Goal: Communication & Community: Participate in discussion

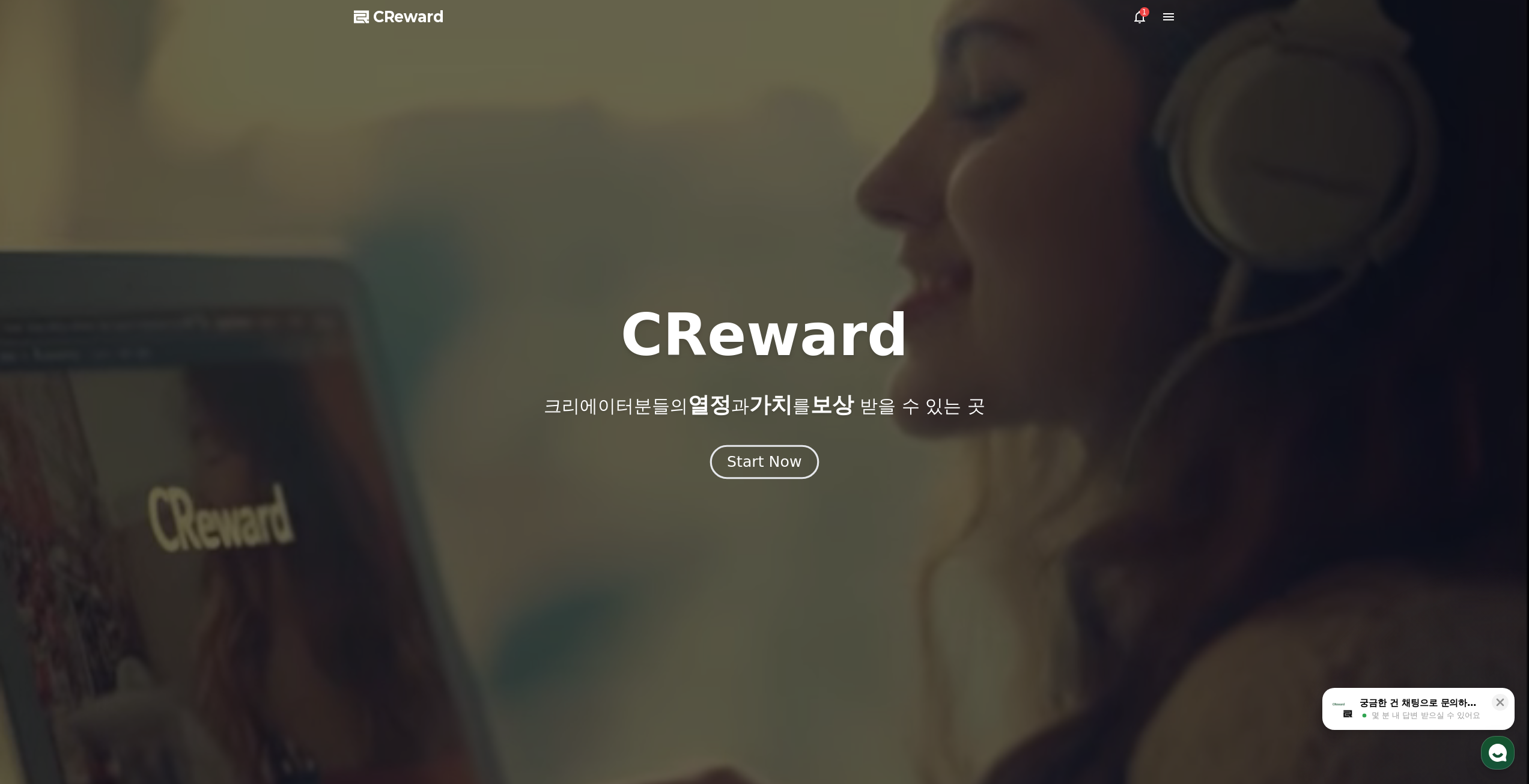
click at [781, 464] on div "Start Now" at bounding box center [764, 462] width 75 height 21
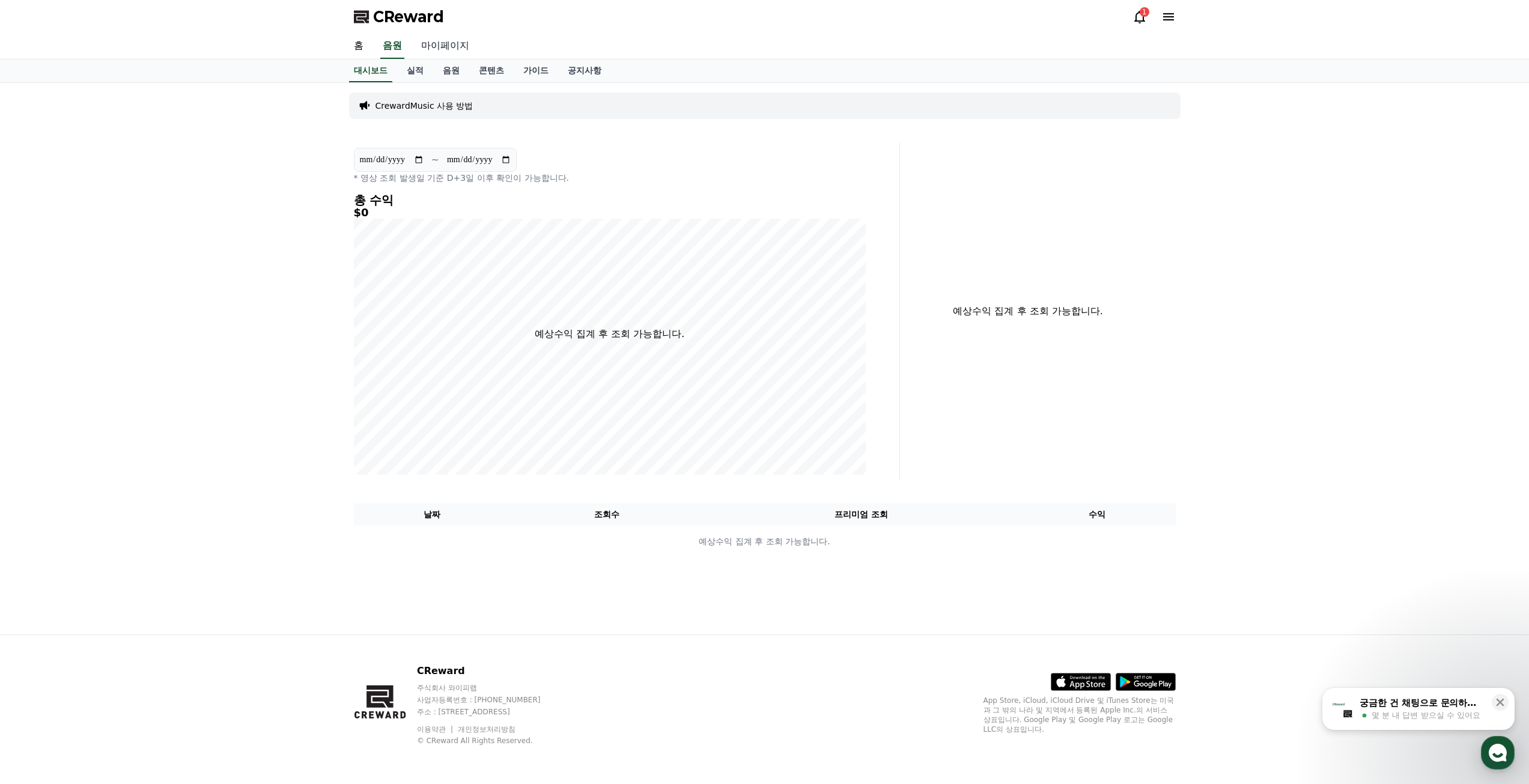
click at [447, 44] on link "마이페이지" at bounding box center [445, 46] width 67 height 25
select select "**********"
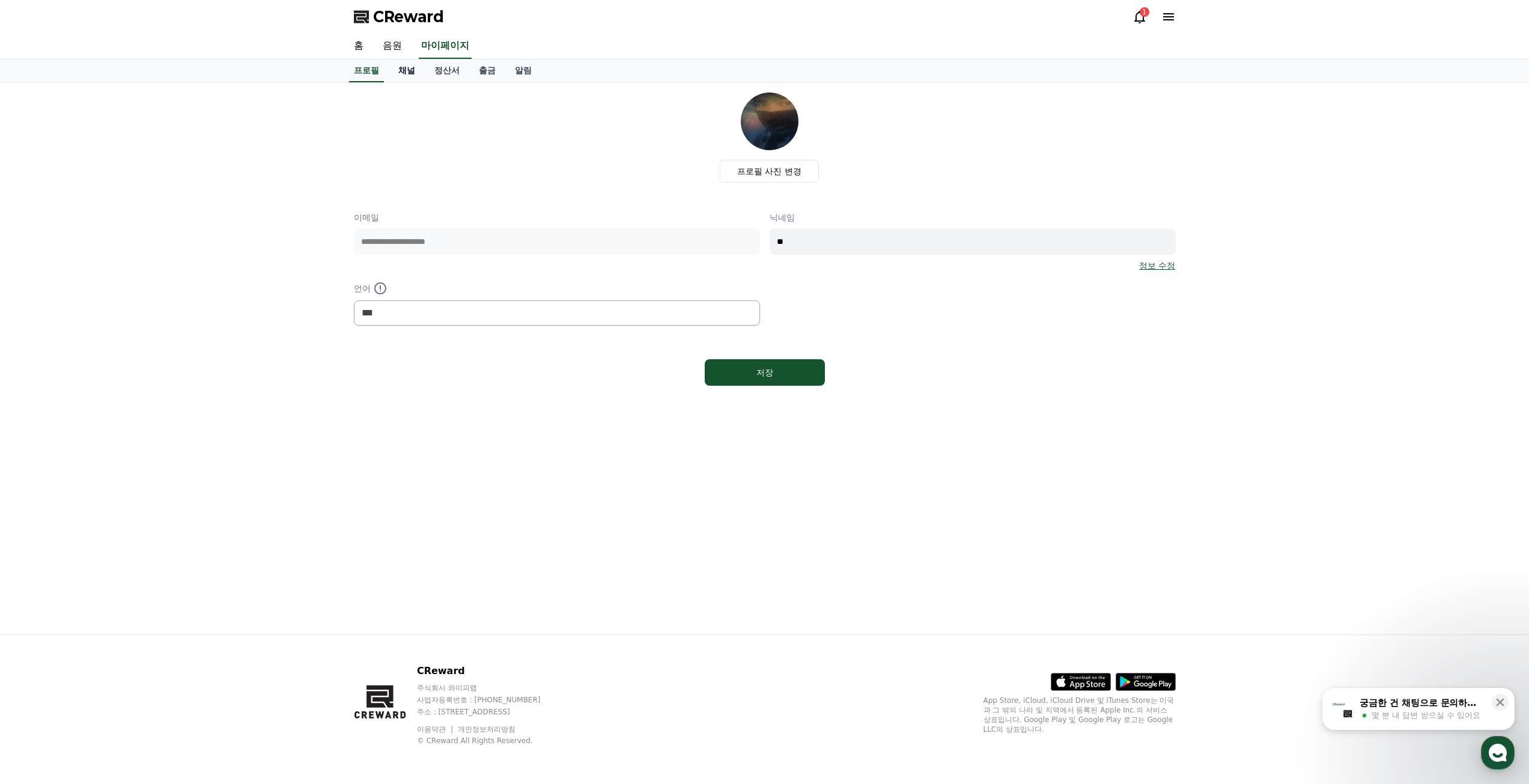
click at [413, 71] on link "채널" at bounding box center [407, 71] width 36 height 23
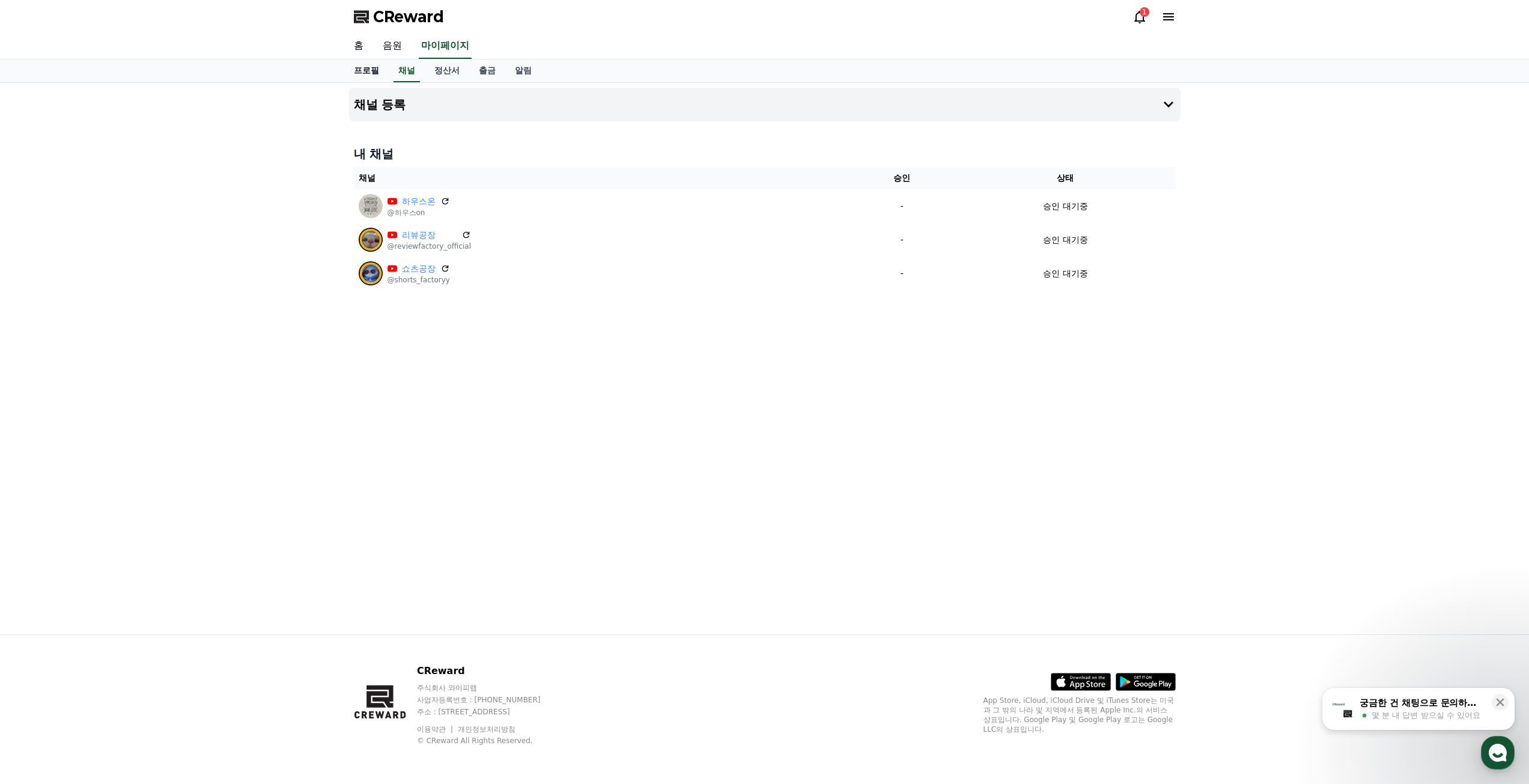
click at [368, 72] on link "프로필" at bounding box center [366, 71] width 44 height 23
select select "**********"
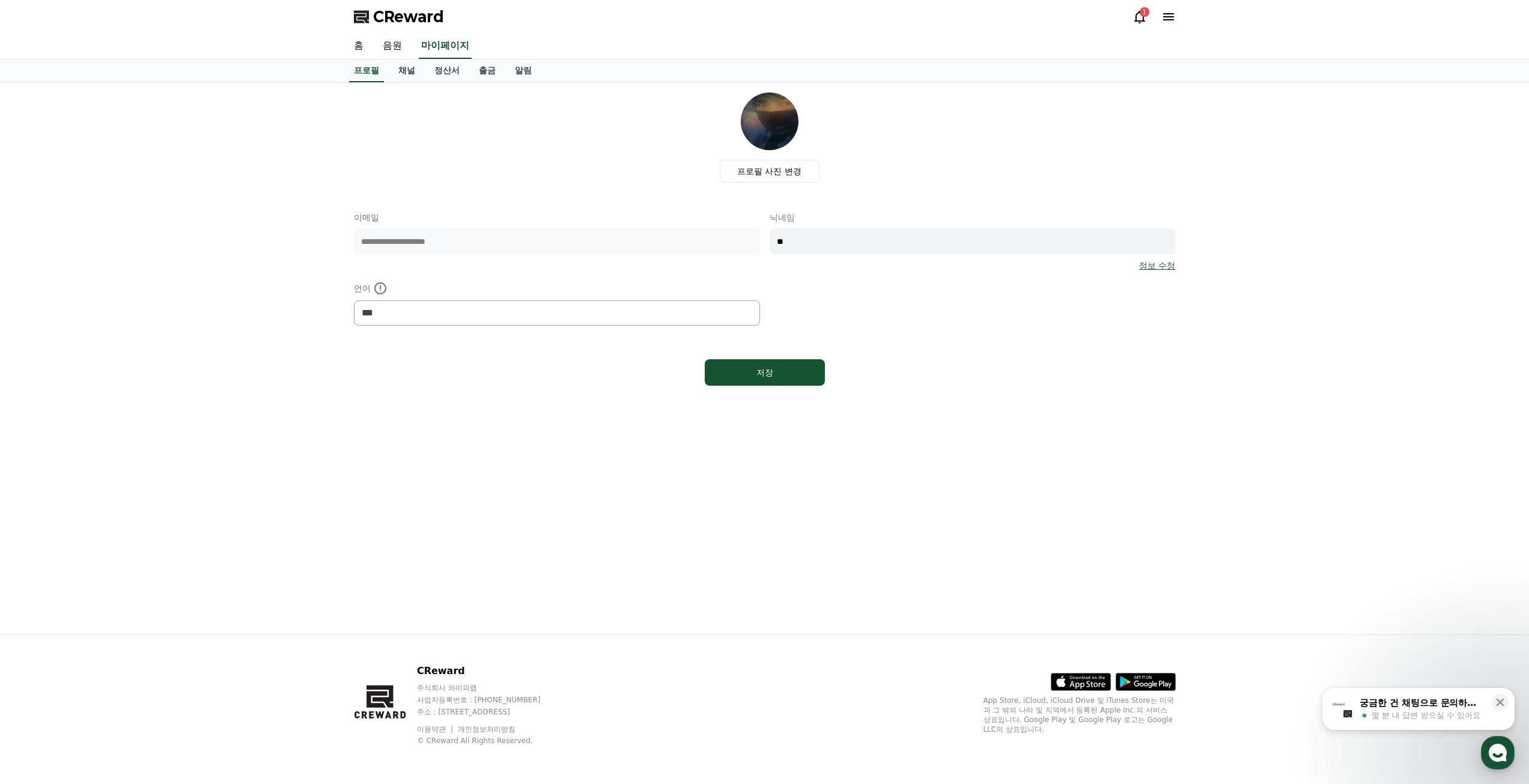
drag, startPoint x: 343, startPoint y: 46, endPoint x: 356, endPoint y: 51, distance: 13.9
click at [356, 51] on div "홈 음원 마이페이지" at bounding box center [764, 46] width 1529 height 26
click at [356, 51] on link "홈" at bounding box center [359, 46] width 29 height 25
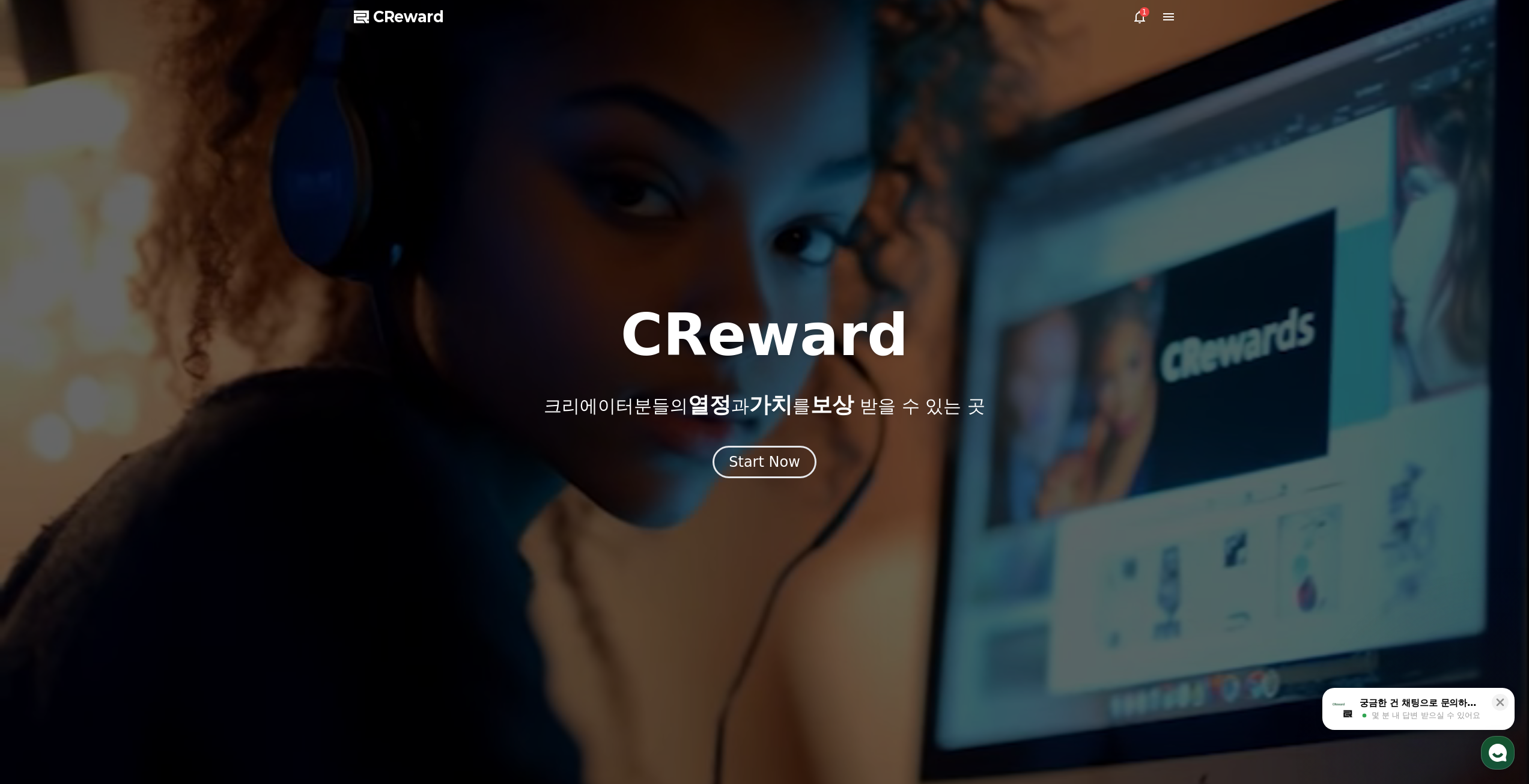
drag, startPoint x: 1403, startPoint y: 725, endPoint x: 1397, endPoint y: 724, distance: 6.1
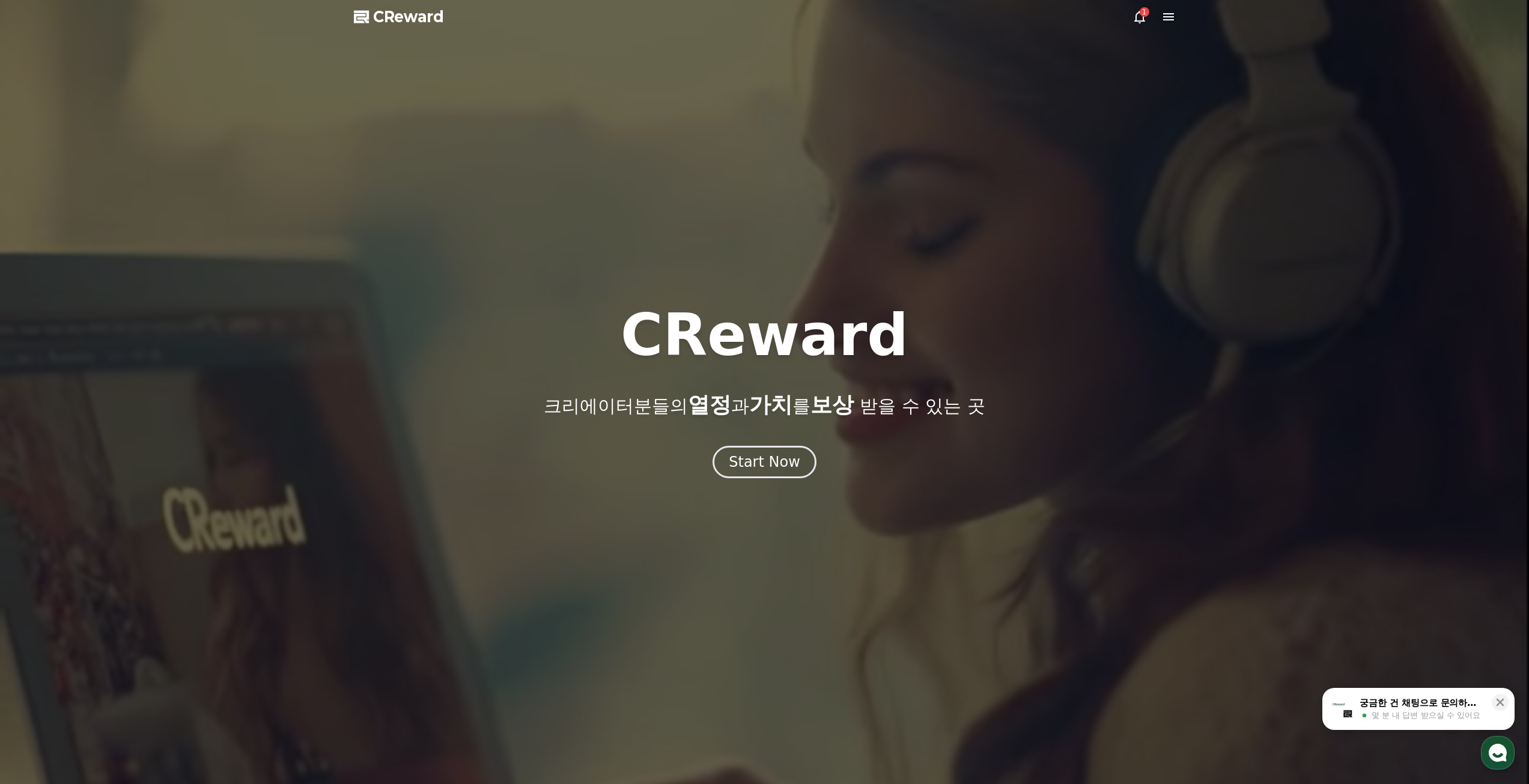
click at [1397, 724] on button "궁금한 건 채팅으로 문의하세요 몇 분 내 답변 받으실 수 있어요" at bounding box center [1418, 709] width 192 height 42
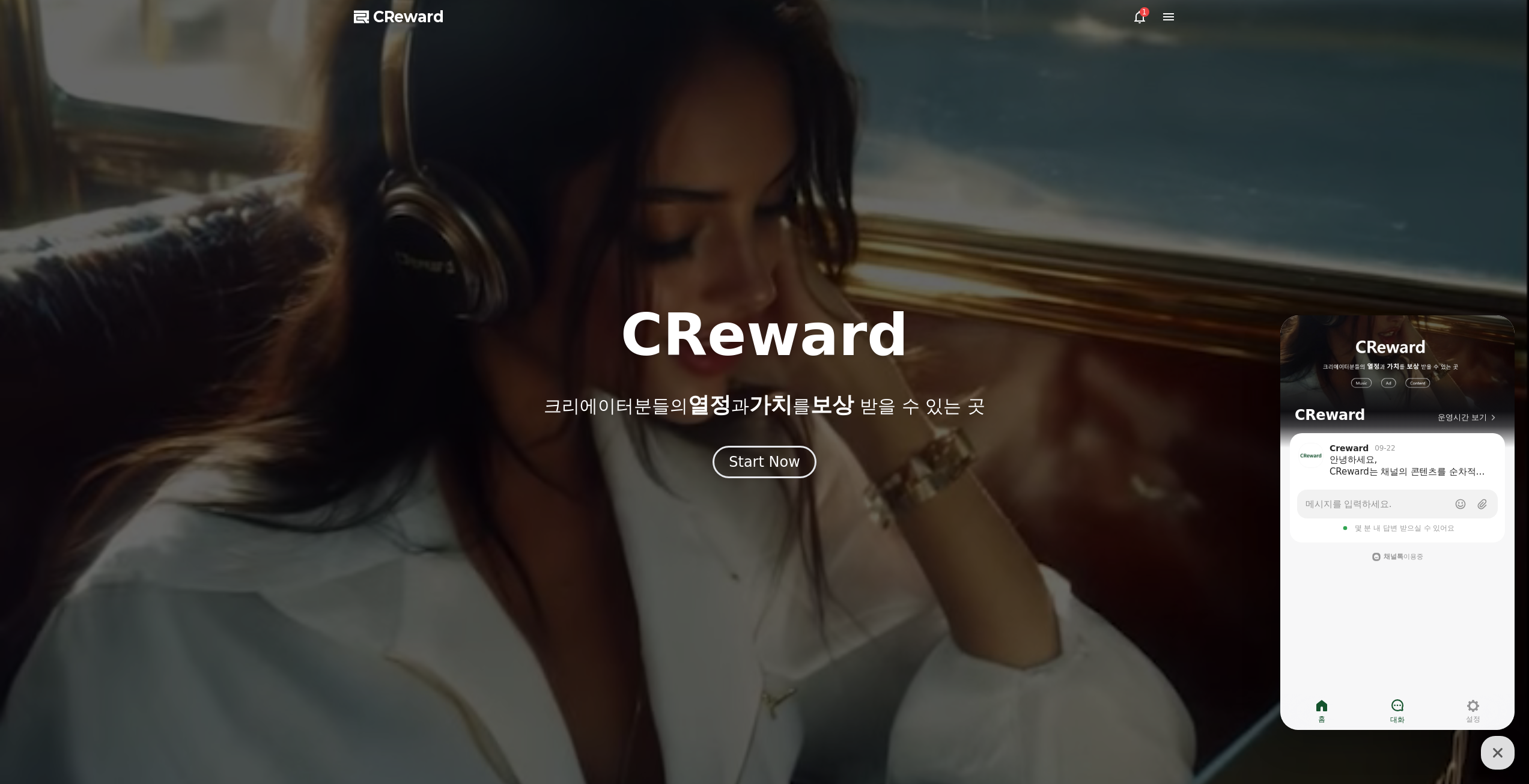
drag, startPoint x: 1395, startPoint y: 694, endPoint x: 1400, endPoint y: 701, distance: 8.6
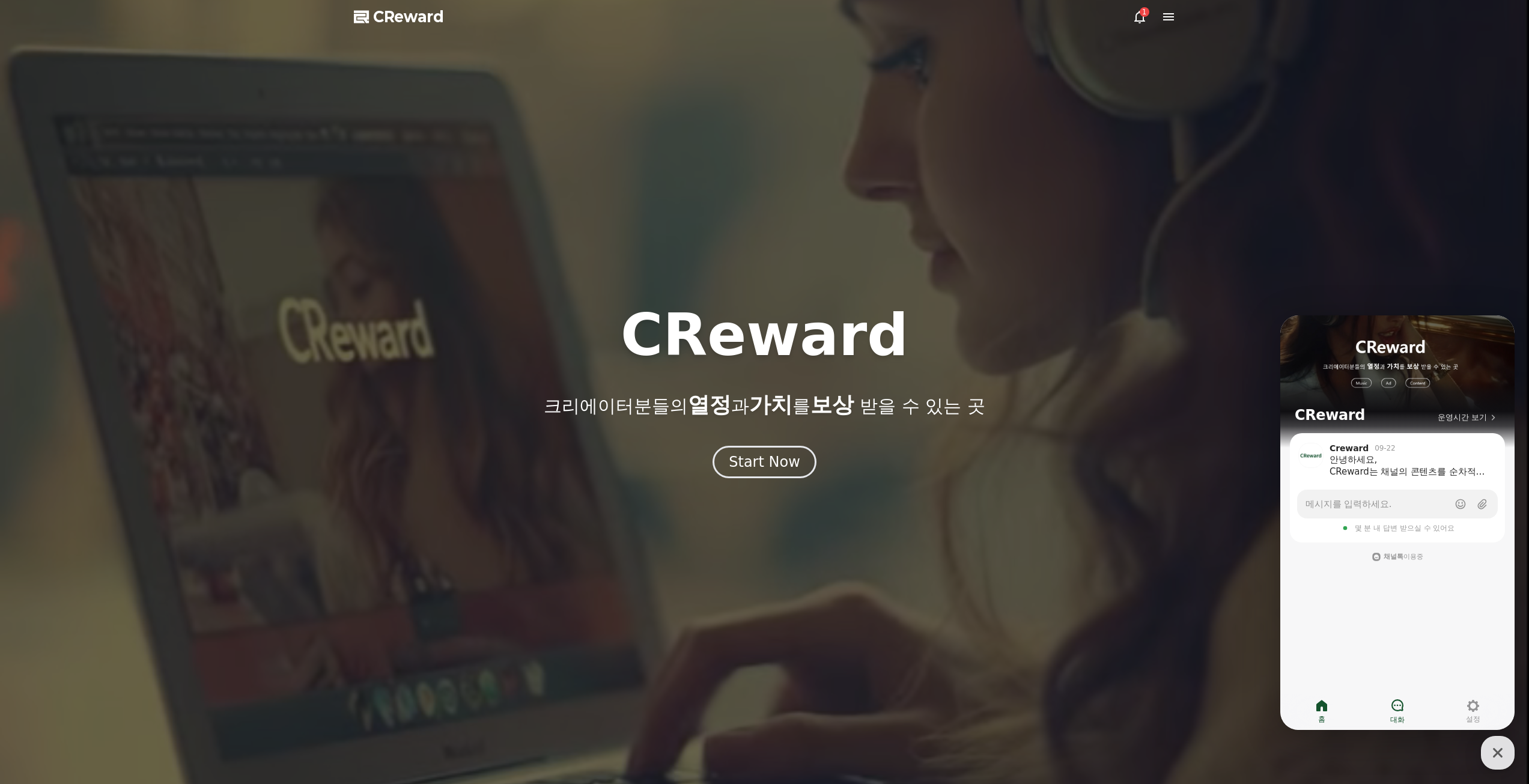
click at [1397, 698] on nav "홈 대화 설정" at bounding box center [1397, 711] width 235 height 36
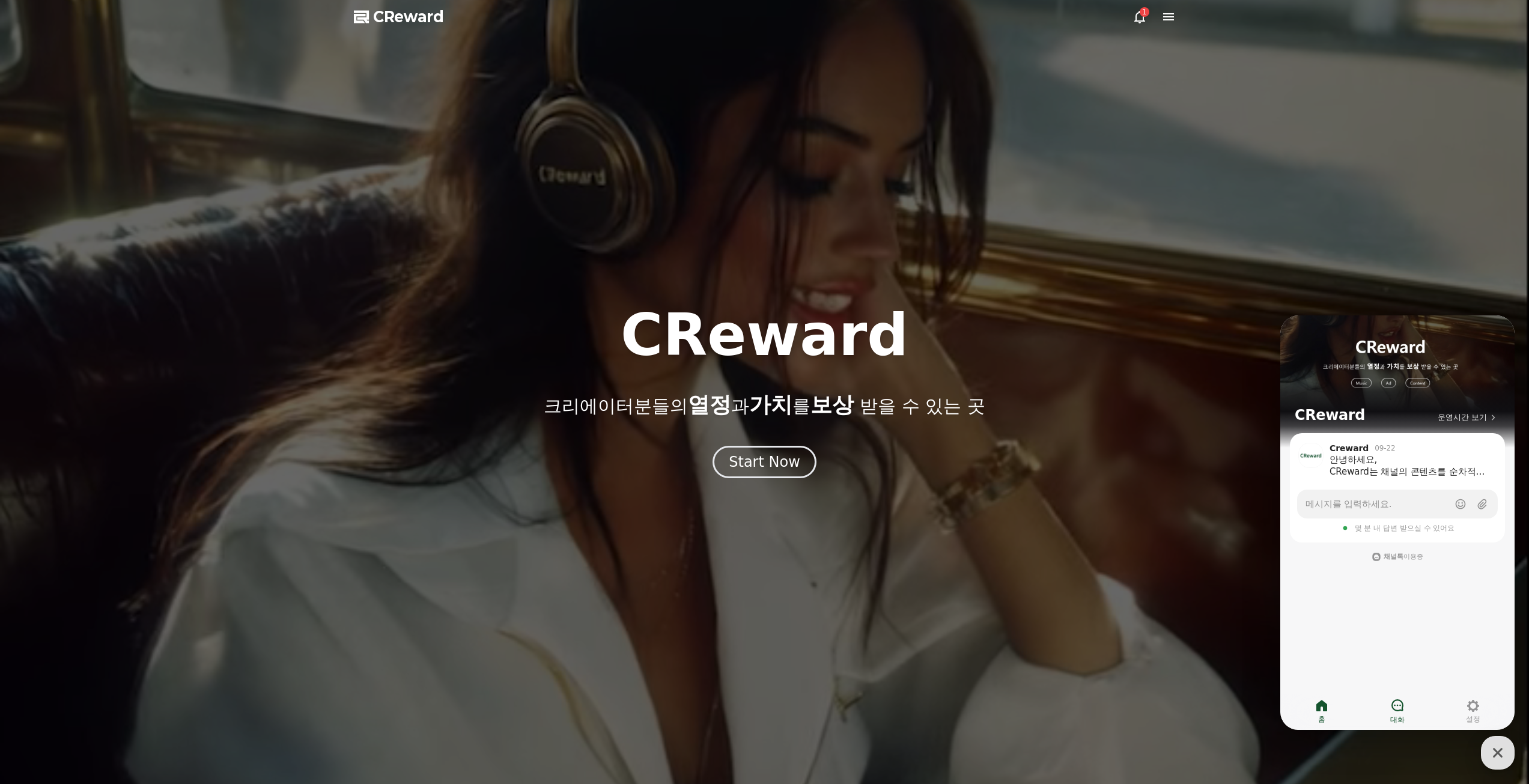
click at [1389, 703] on link "대화" at bounding box center [1397, 711] width 75 height 30
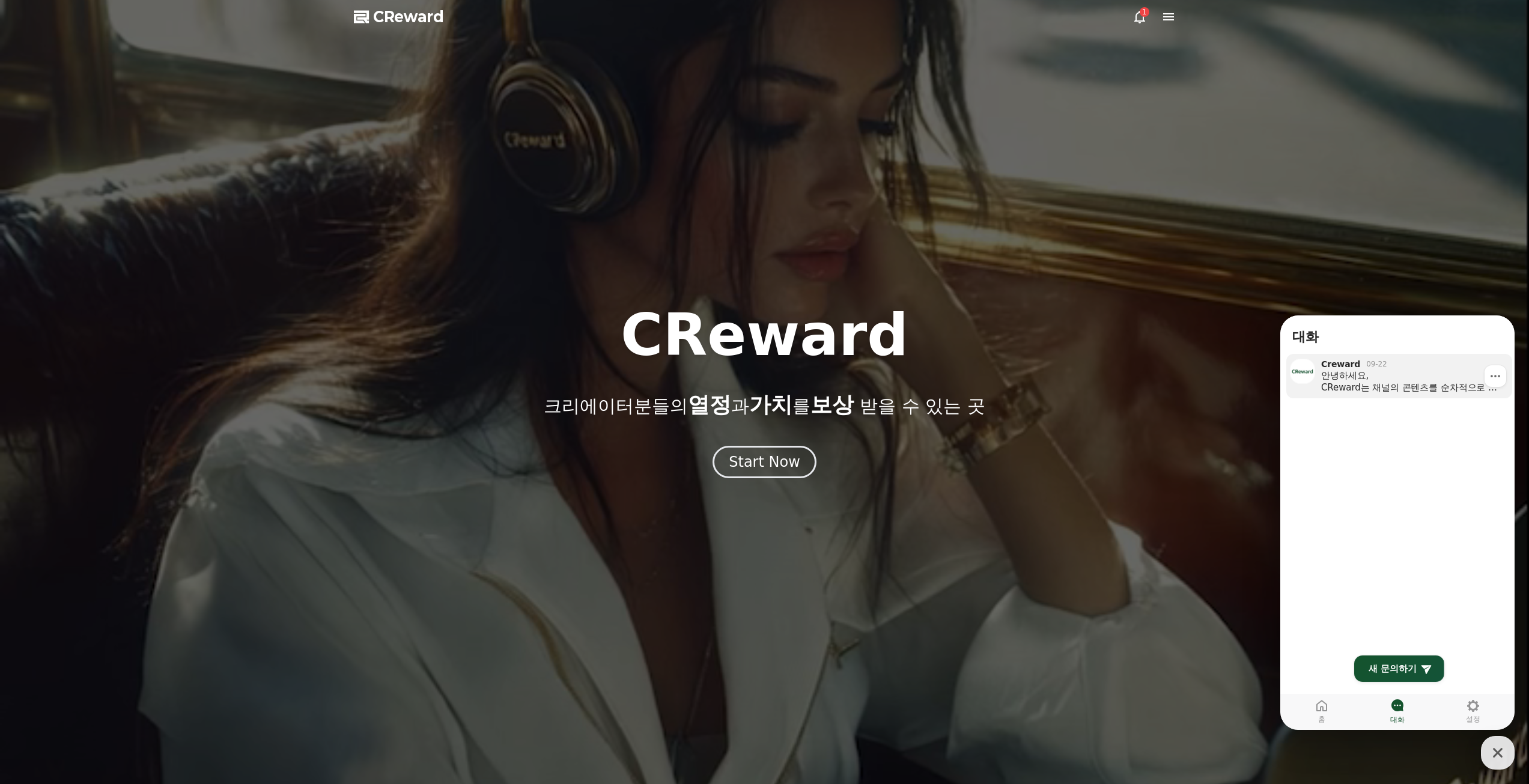
click at [1391, 370] on div "안녕하세요, CReward는 채널의 콘텐츠를 순차적으로 검토하고 승인하고 있습니다. 하지만 최근 일부 플랫폼에서 문제가 발생한 데 이어, 다른…" at bounding box center [1413, 381] width 183 height 24
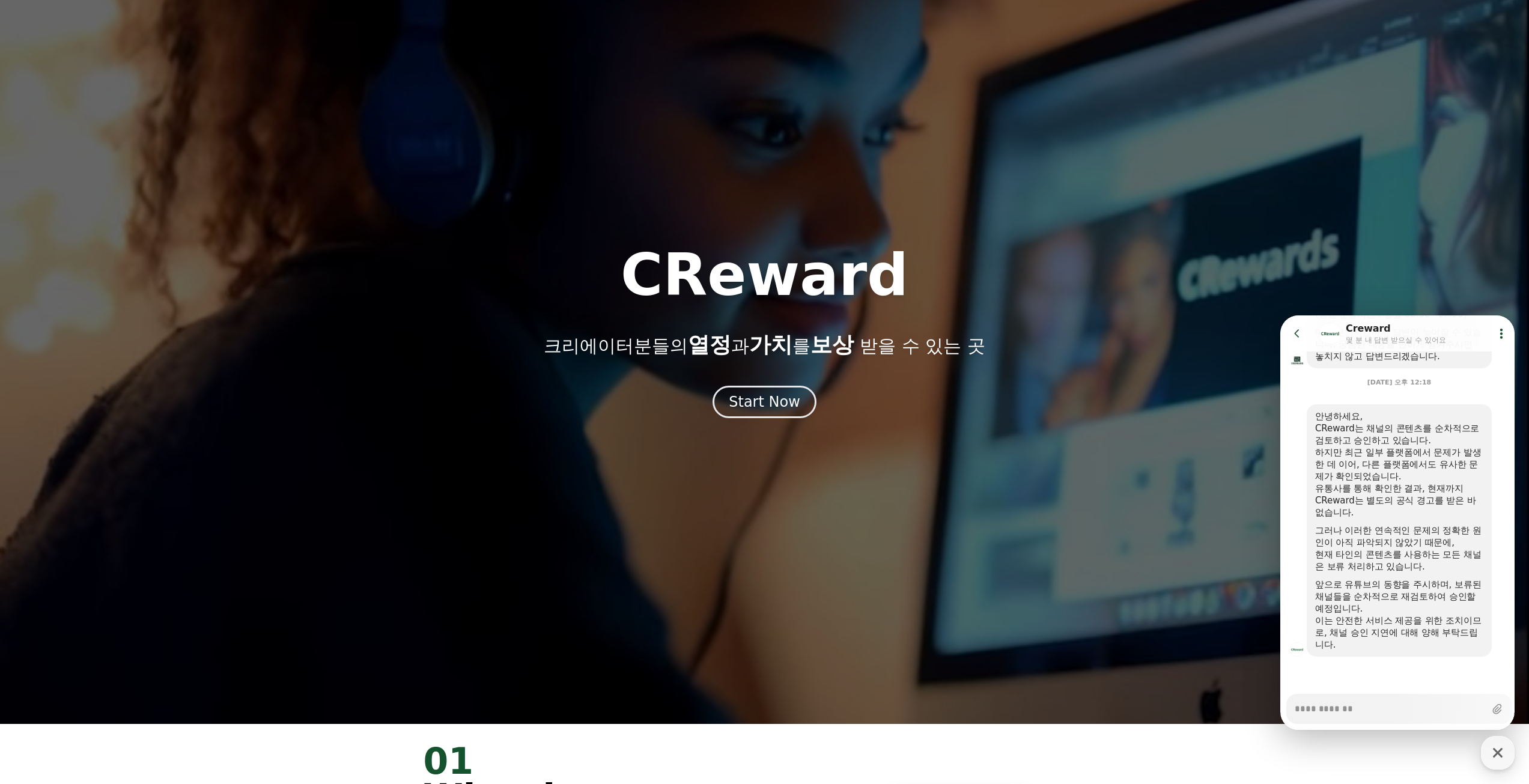
scroll to position [120, 0]
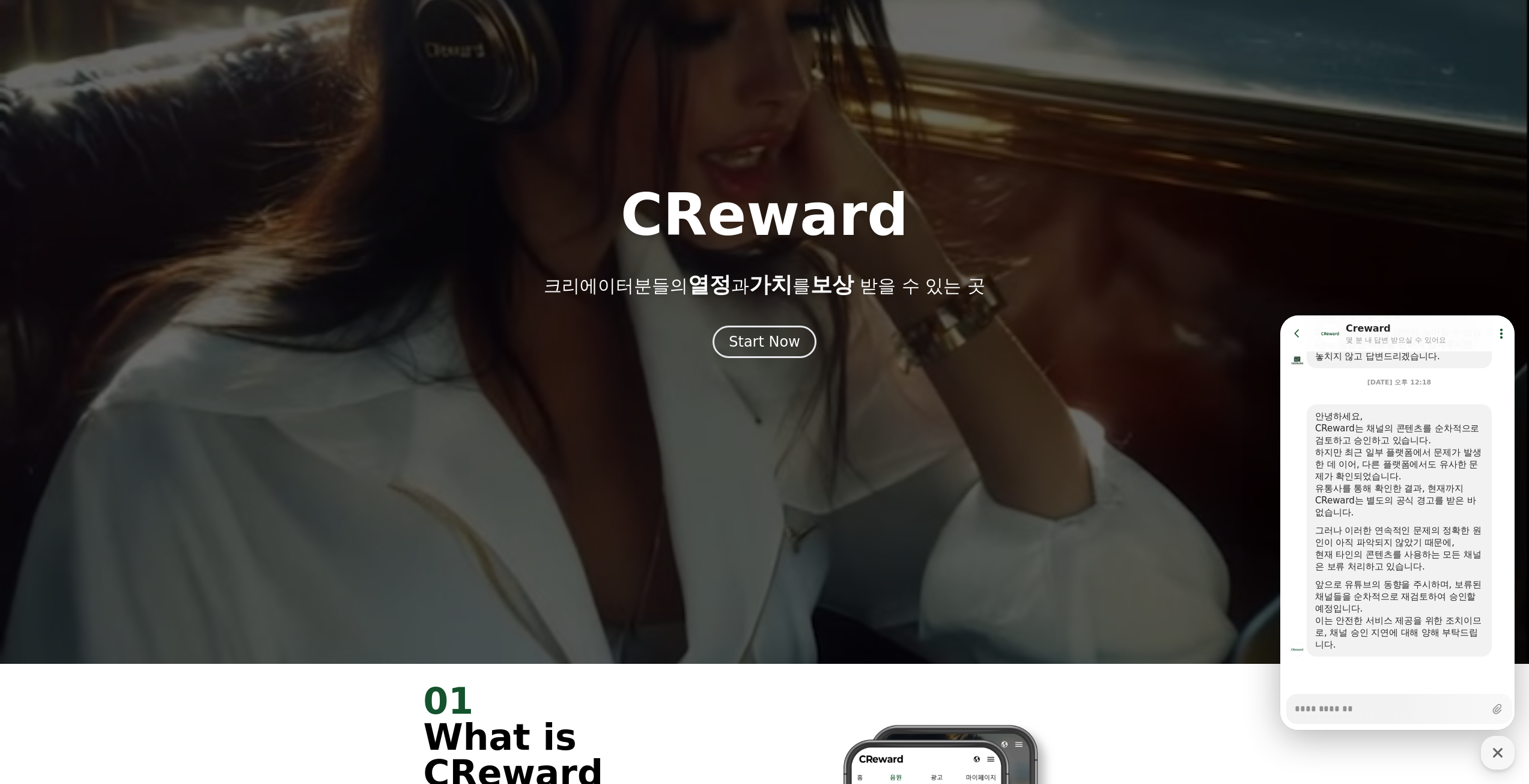
click at [980, 212] on div "CReward 크리에이터분들의 열정 과 가치 를 보상 받을 수 있는 곳" at bounding box center [764, 241] width 1529 height 111
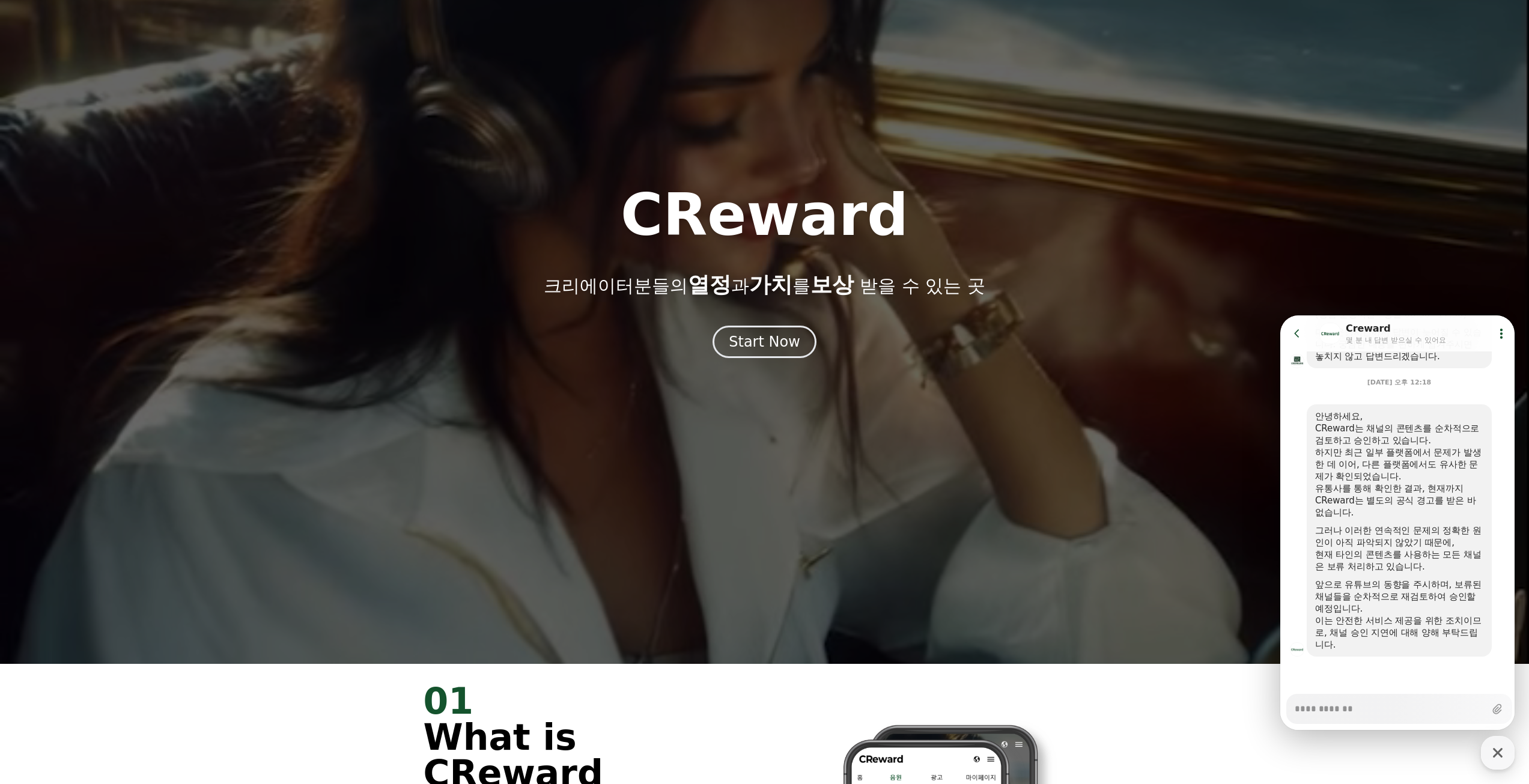
type textarea "*"
